Goal: Use online tool/utility: Use online tool/utility

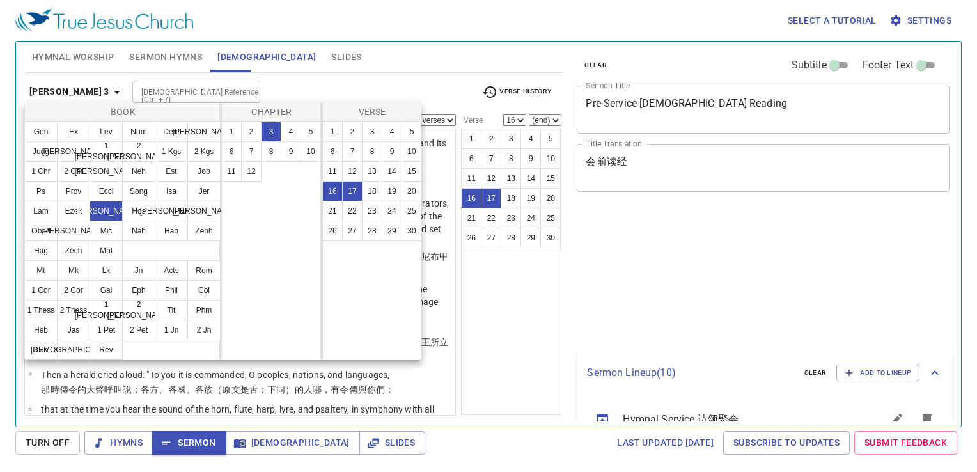
select select "2"
select select "16"
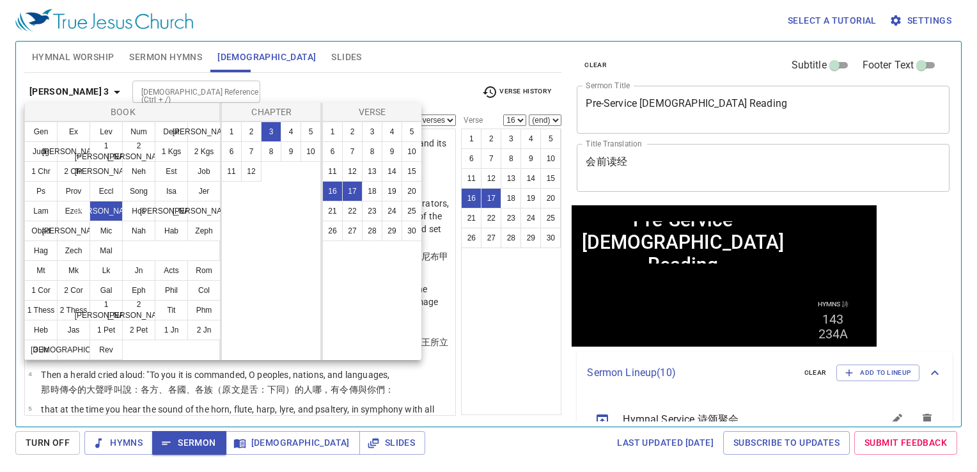
scroll to position [749, 0]
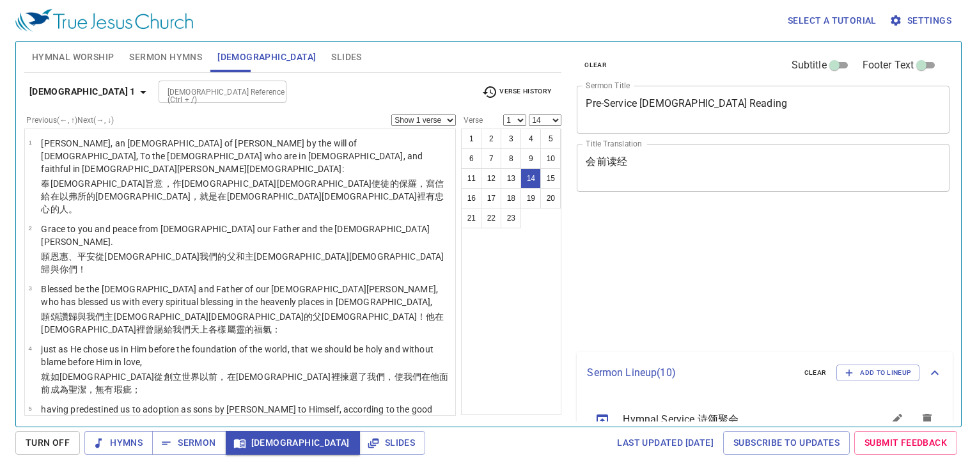
select select "14"
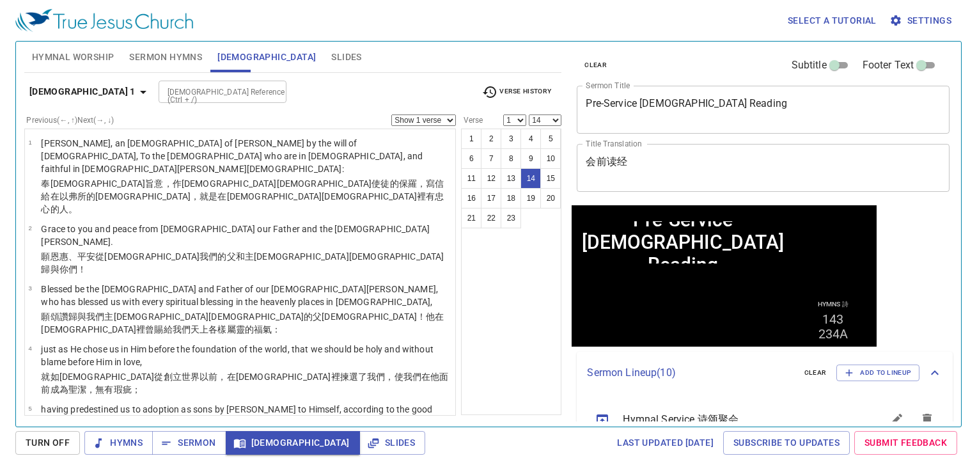
scroll to position [447, 0]
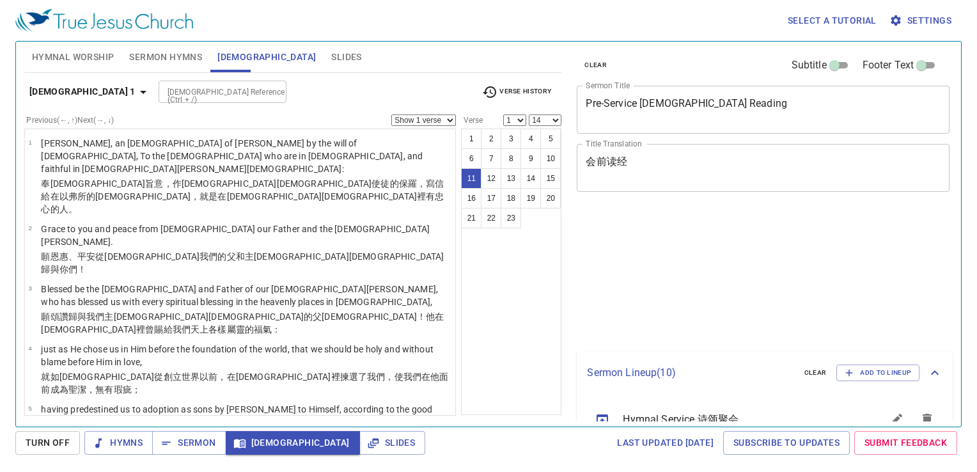
select select "14"
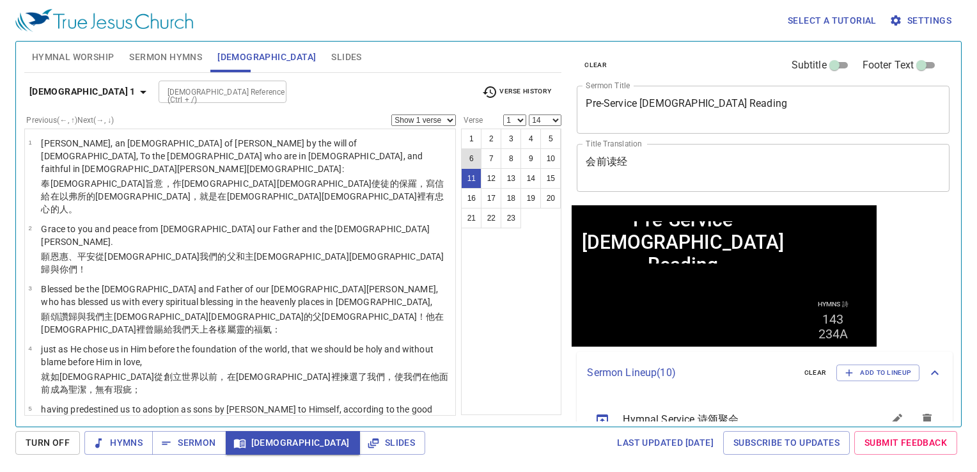
scroll to position [384, 0]
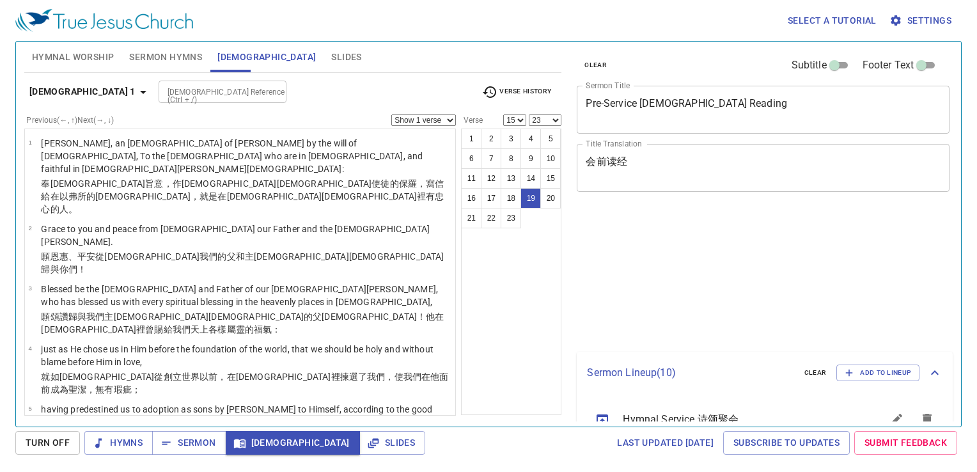
select select "15"
select select "23"
select select "2"
select select "15"
select select "23"
